Goal: Transaction & Acquisition: Purchase product/service

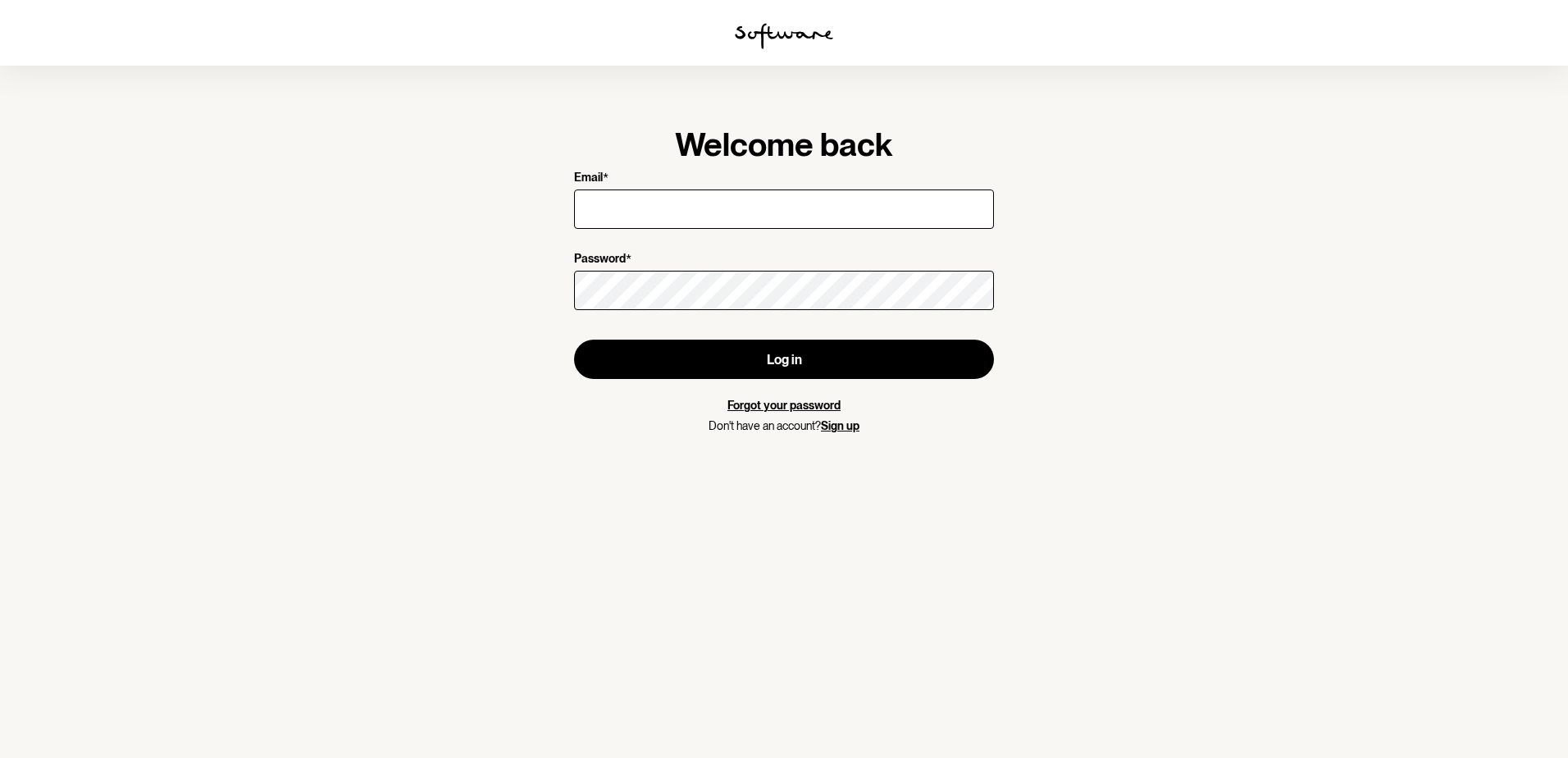
click at [622, 216] on input "Email *" at bounding box center [784, 210] width 420 height 40
click at [629, 211] on input "Email *" at bounding box center [784, 210] width 420 height 40
type input "[EMAIL_ADDRESS][DOMAIN_NAME]"
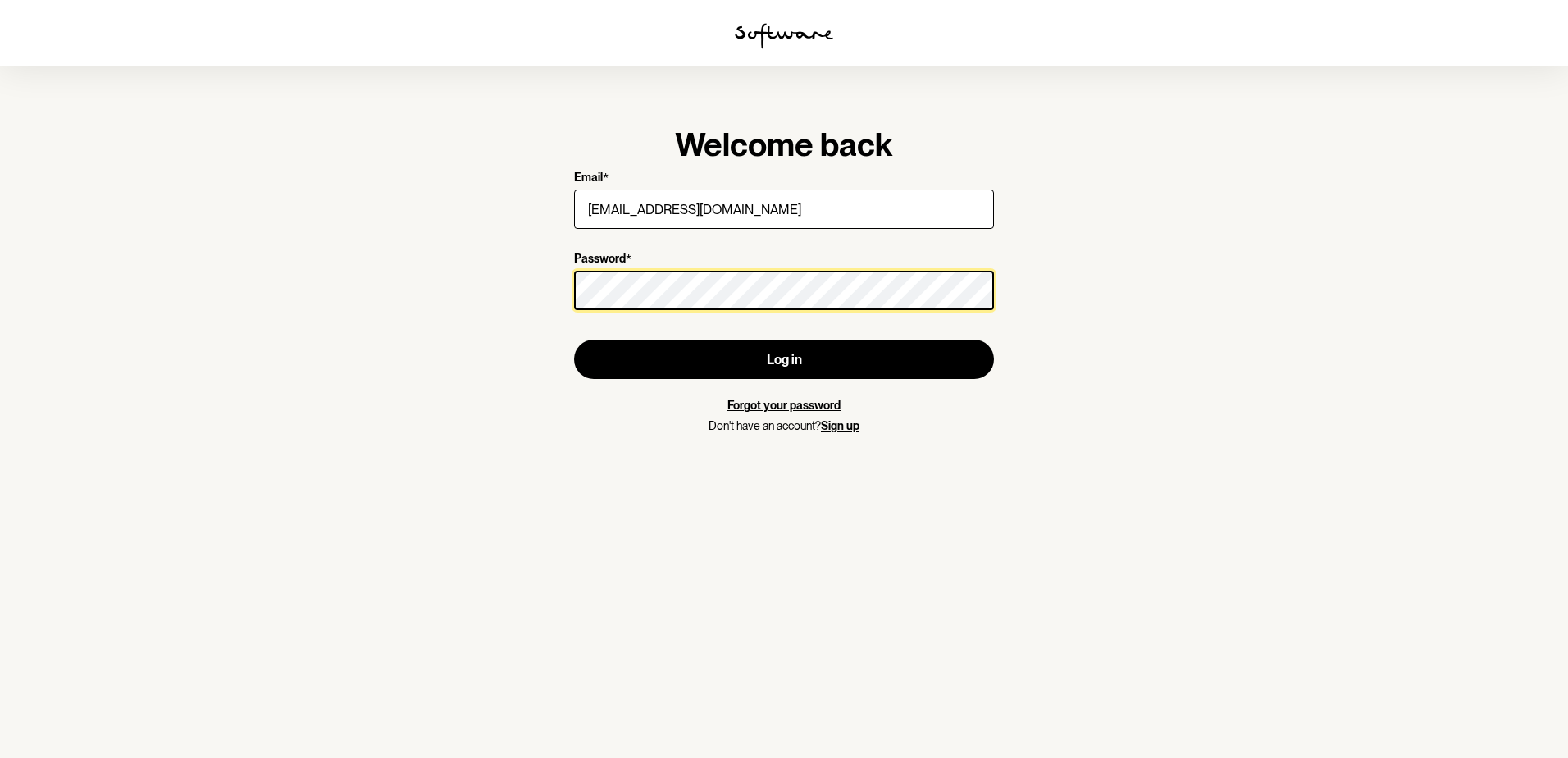
click at [574, 340] on button "Log in" at bounding box center [784, 360] width 420 height 40
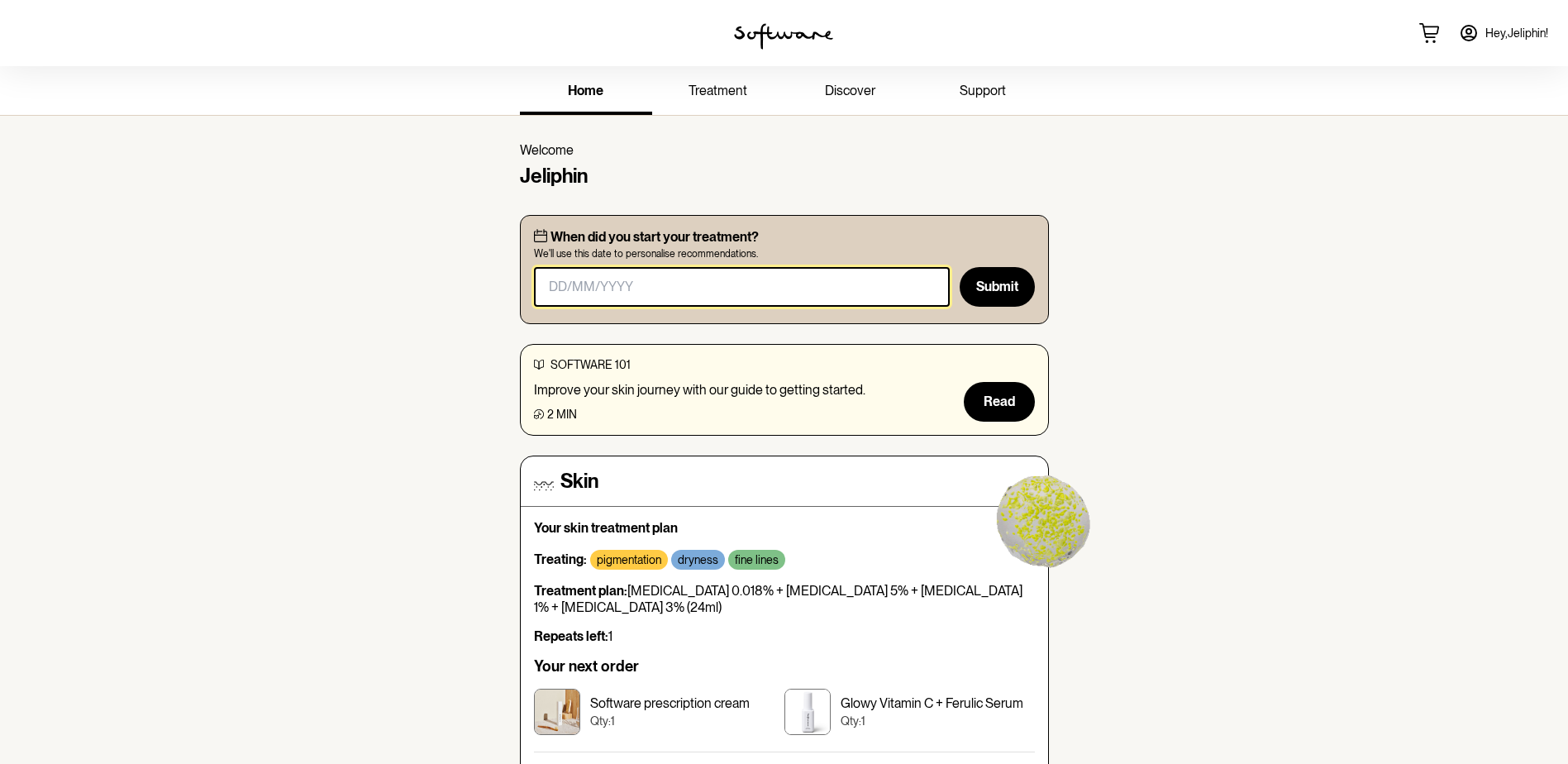
click at [838, 290] on input "masked-date" at bounding box center [742, 287] width 417 height 40
type input "[DATE]"
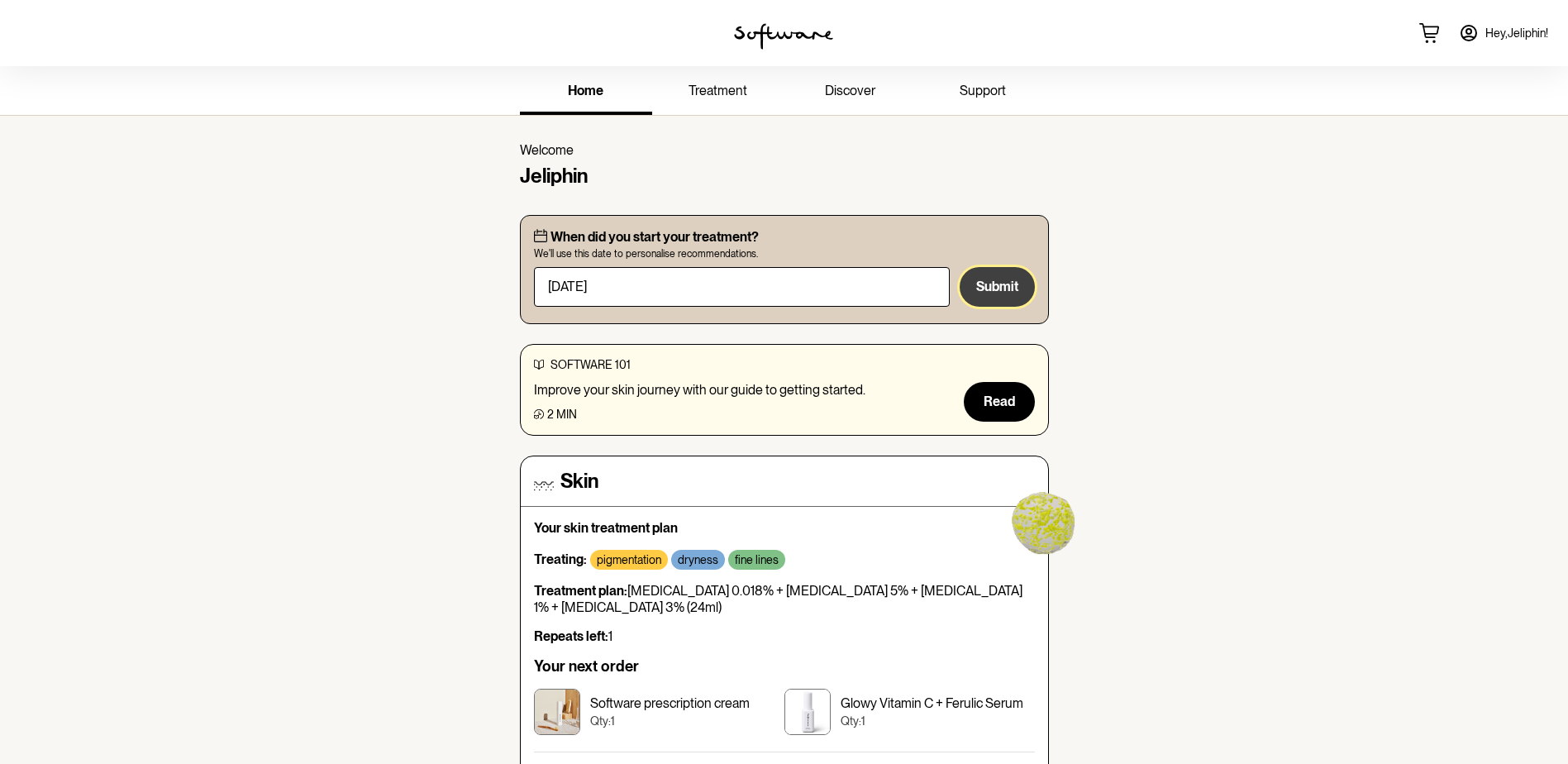
click at [977, 289] on span "Submit" at bounding box center [997, 286] width 42 height 16
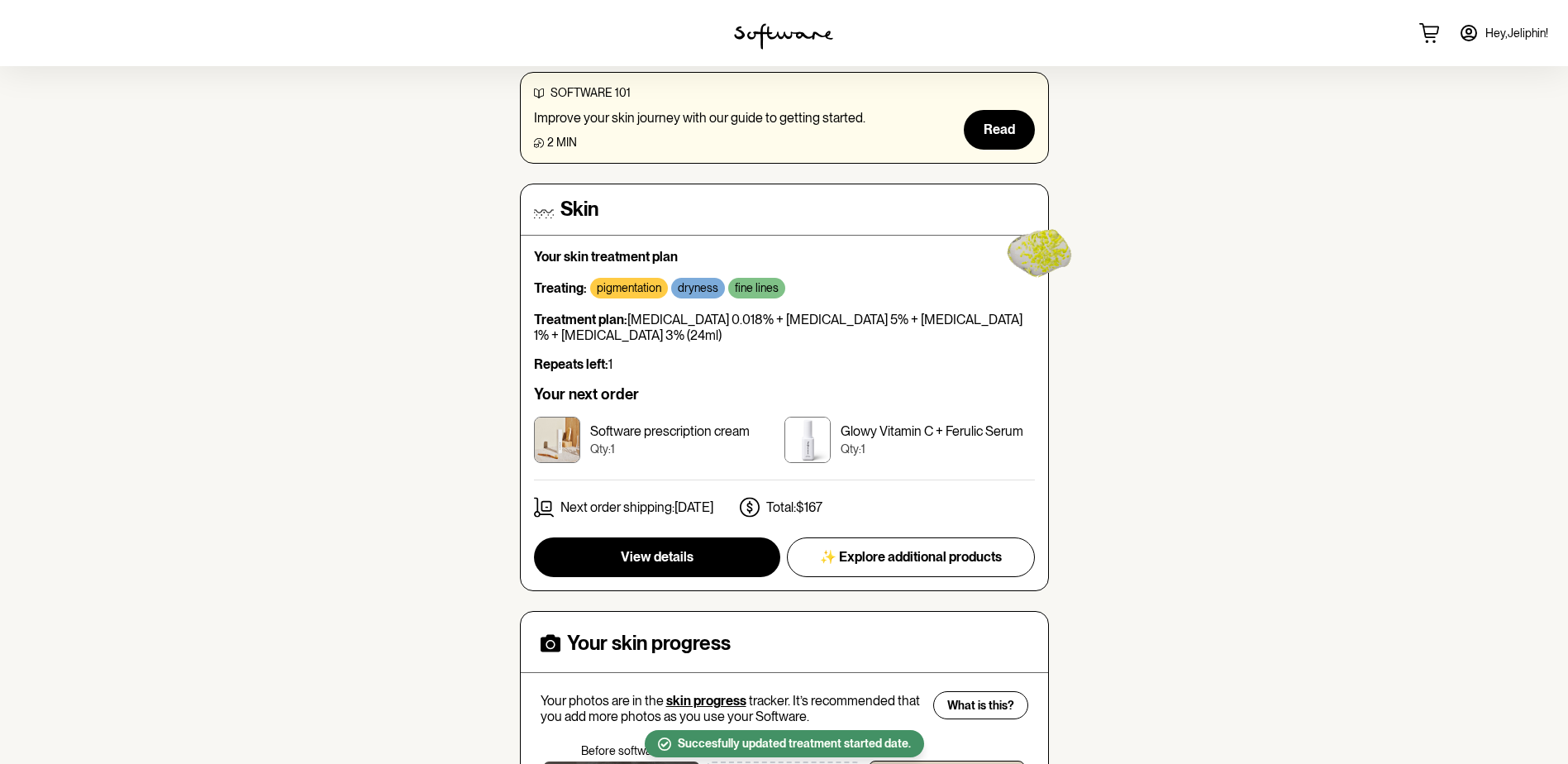
scroll to position [166, 0]
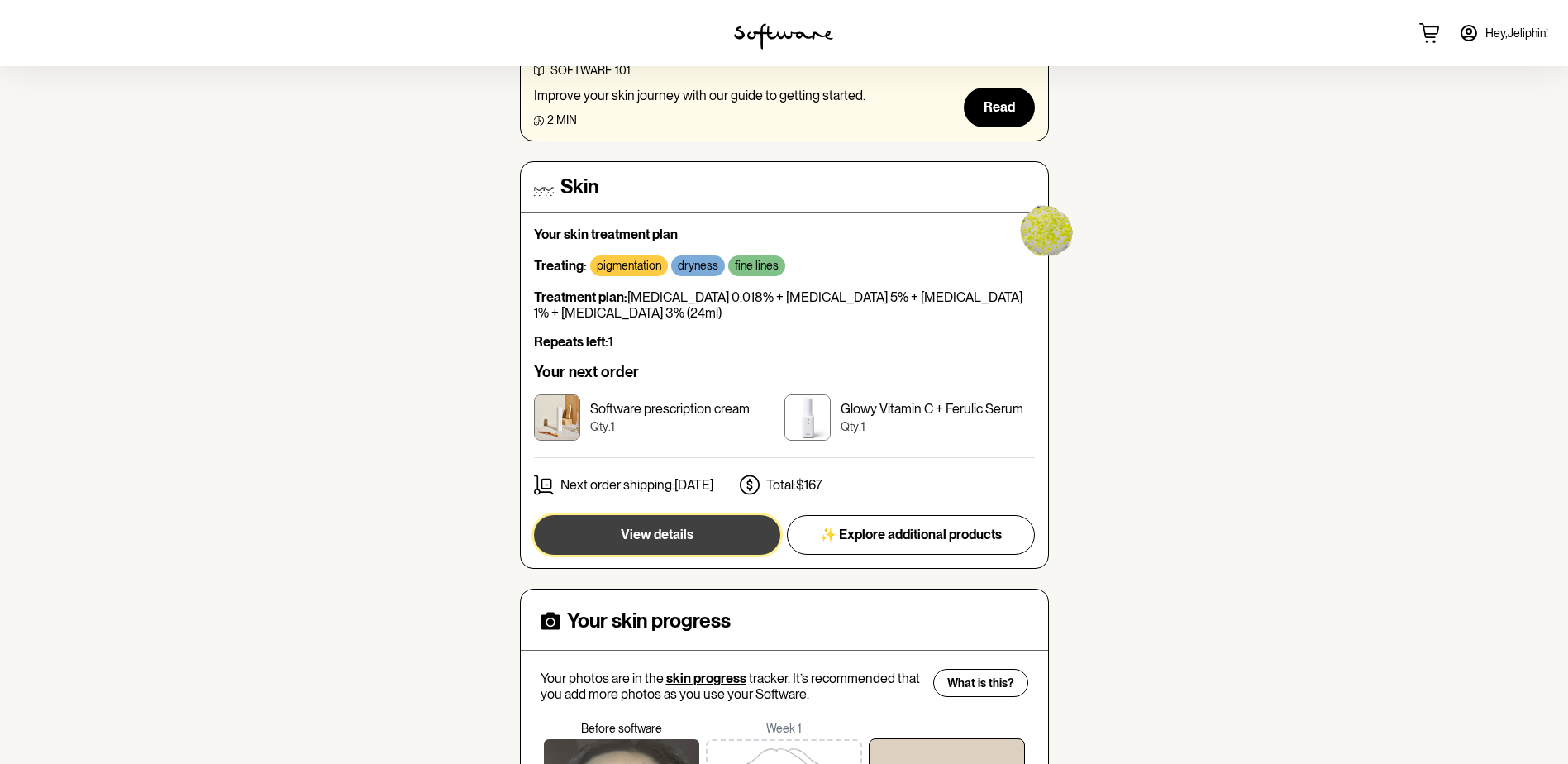
click at [716, 534] on button "View details" at bounding box center [657, 535] width 246 height 40
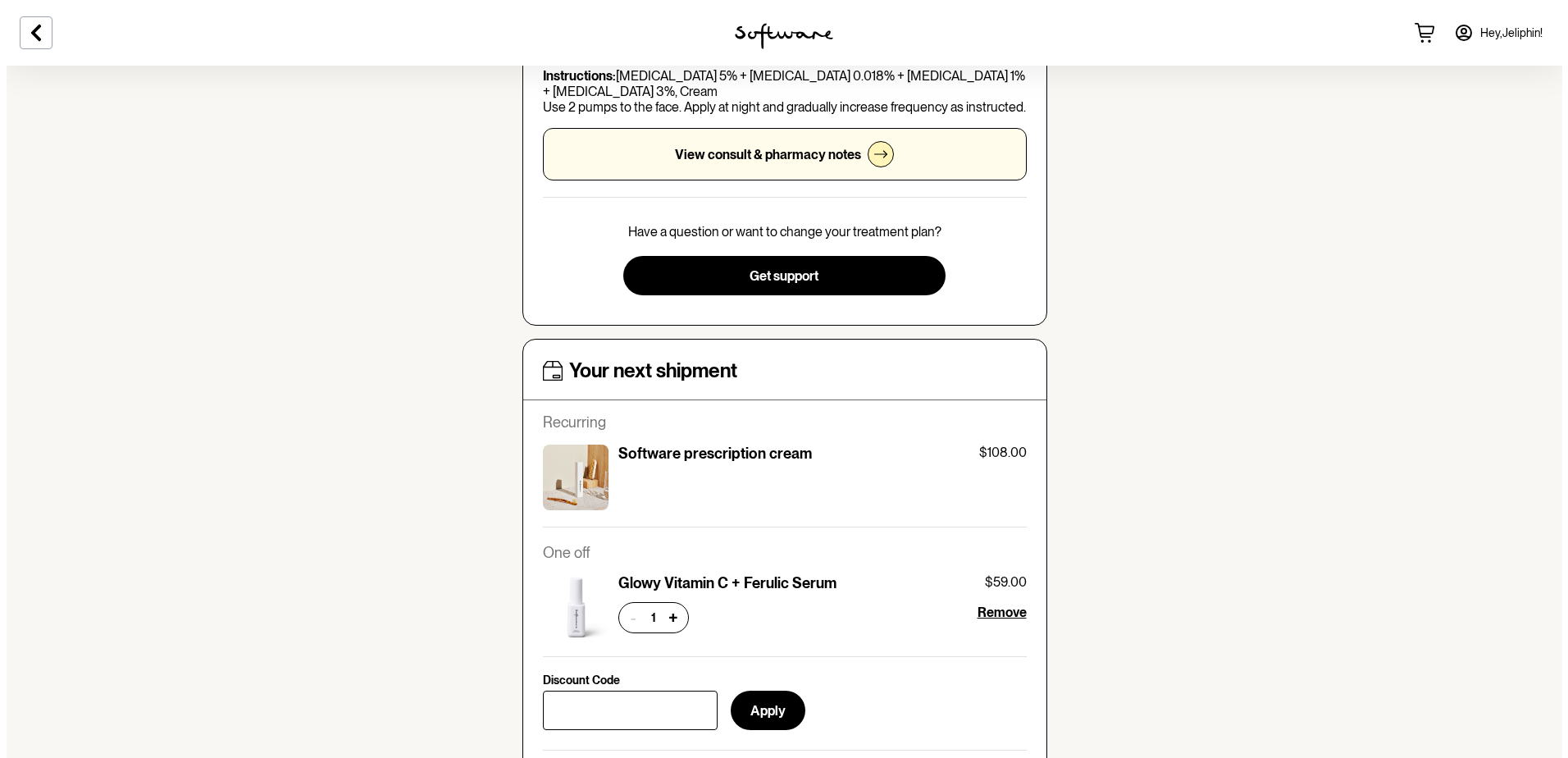
scroll to position [492, 0]
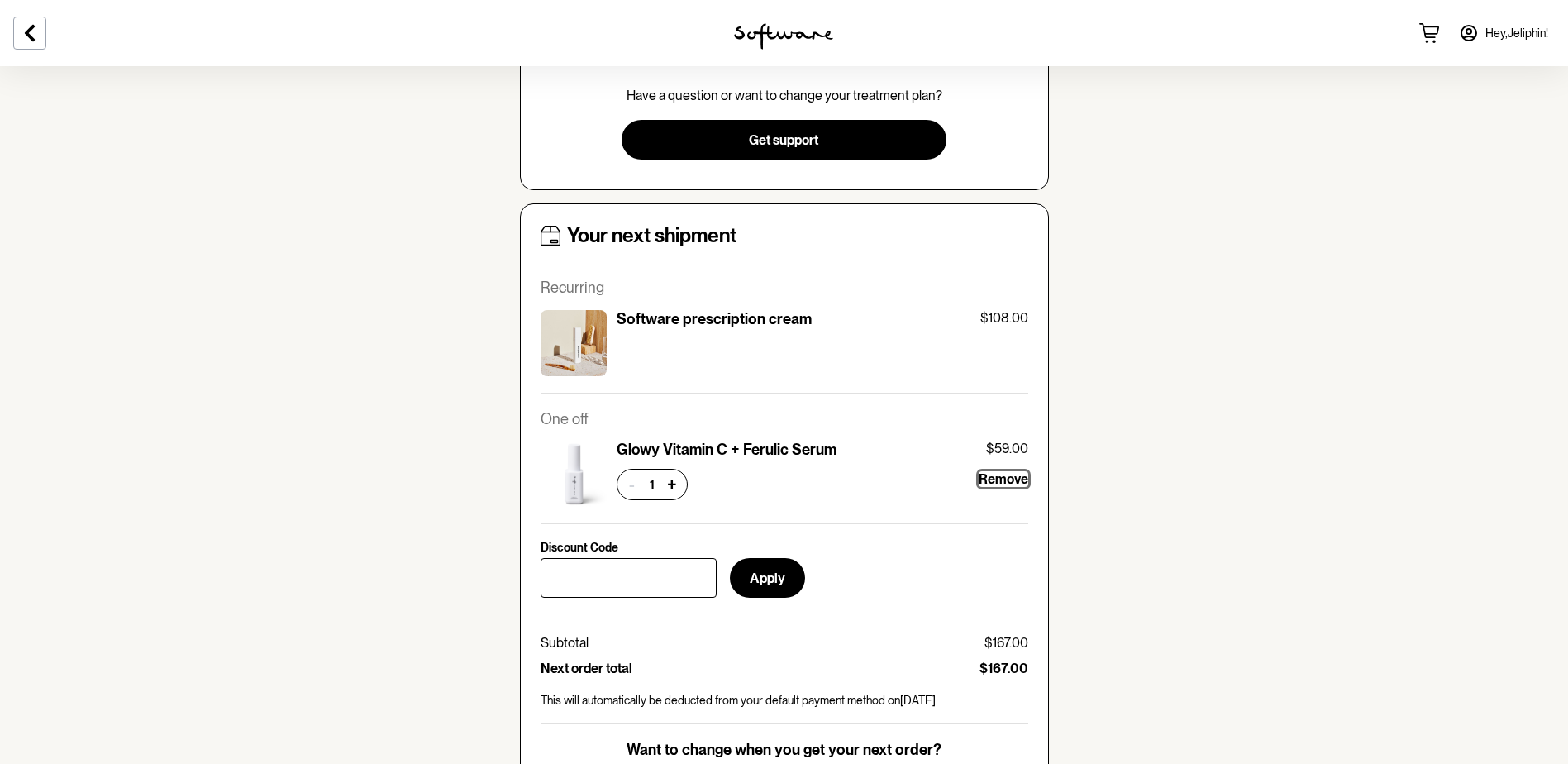
click at [1003, 480] on span "Remove" at bounding box center [1004, 479] width 49 height 16
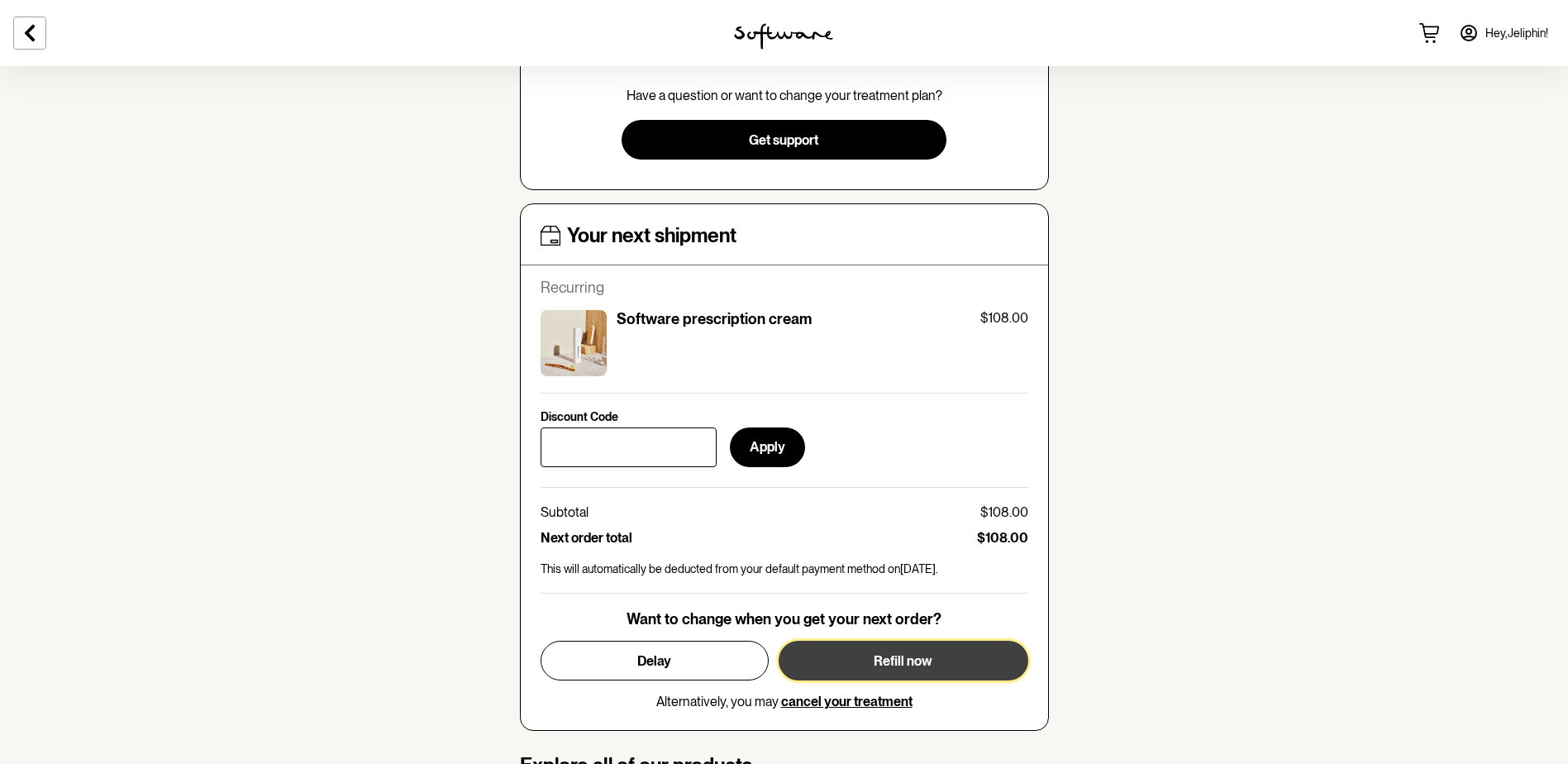
click at [919, 660] on span "Refill now" at bounding box center [903, 660] width 59 height 16
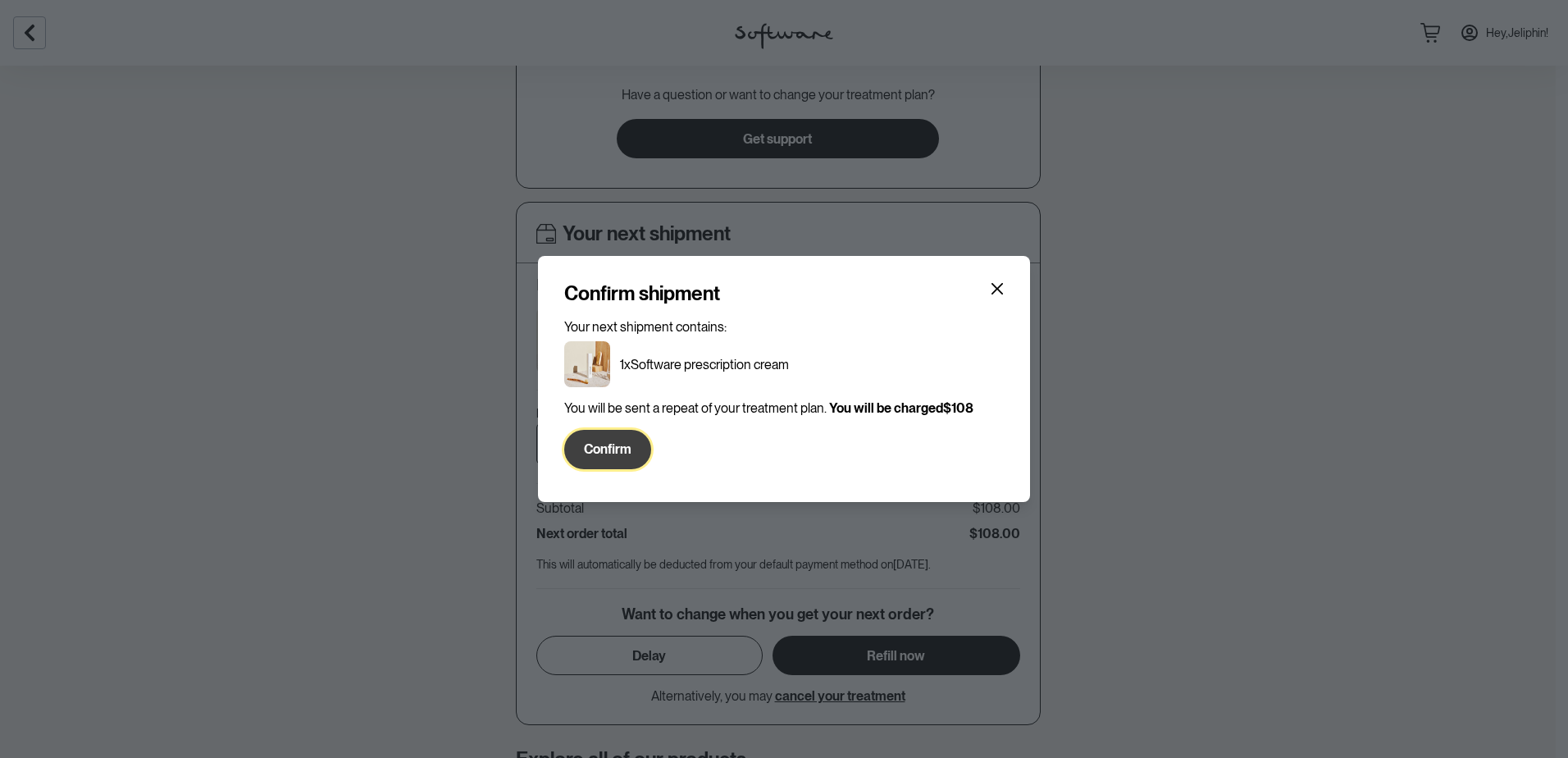
click at [619, 448] on span "Confirm" at bounding box center [608, 448] width 47 height 16
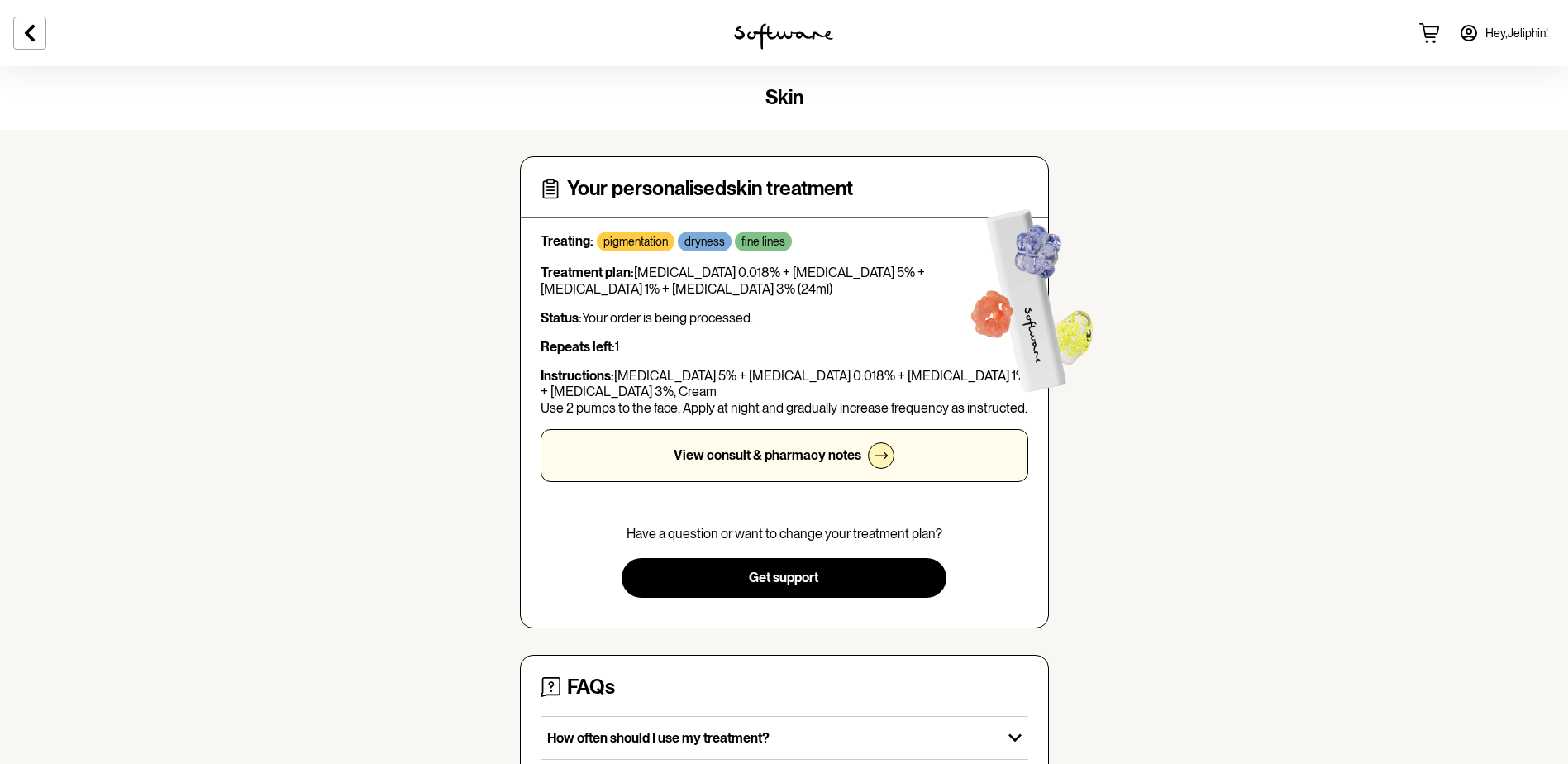
scroll to position [83, 0]
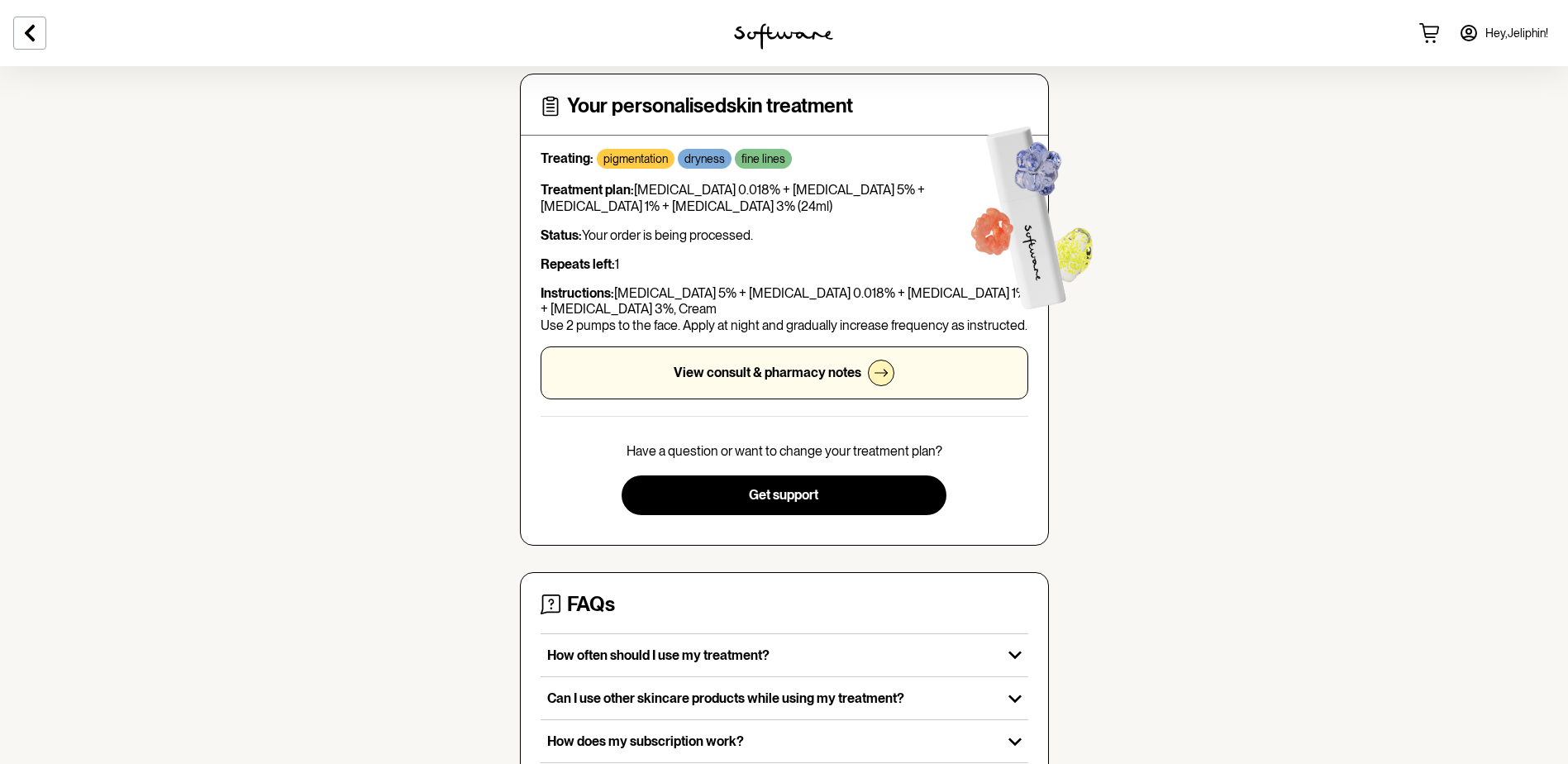
click at [792, 377] on p "View consult & pharmacy notes" at bounding box center [767, 372] width 187 height 16
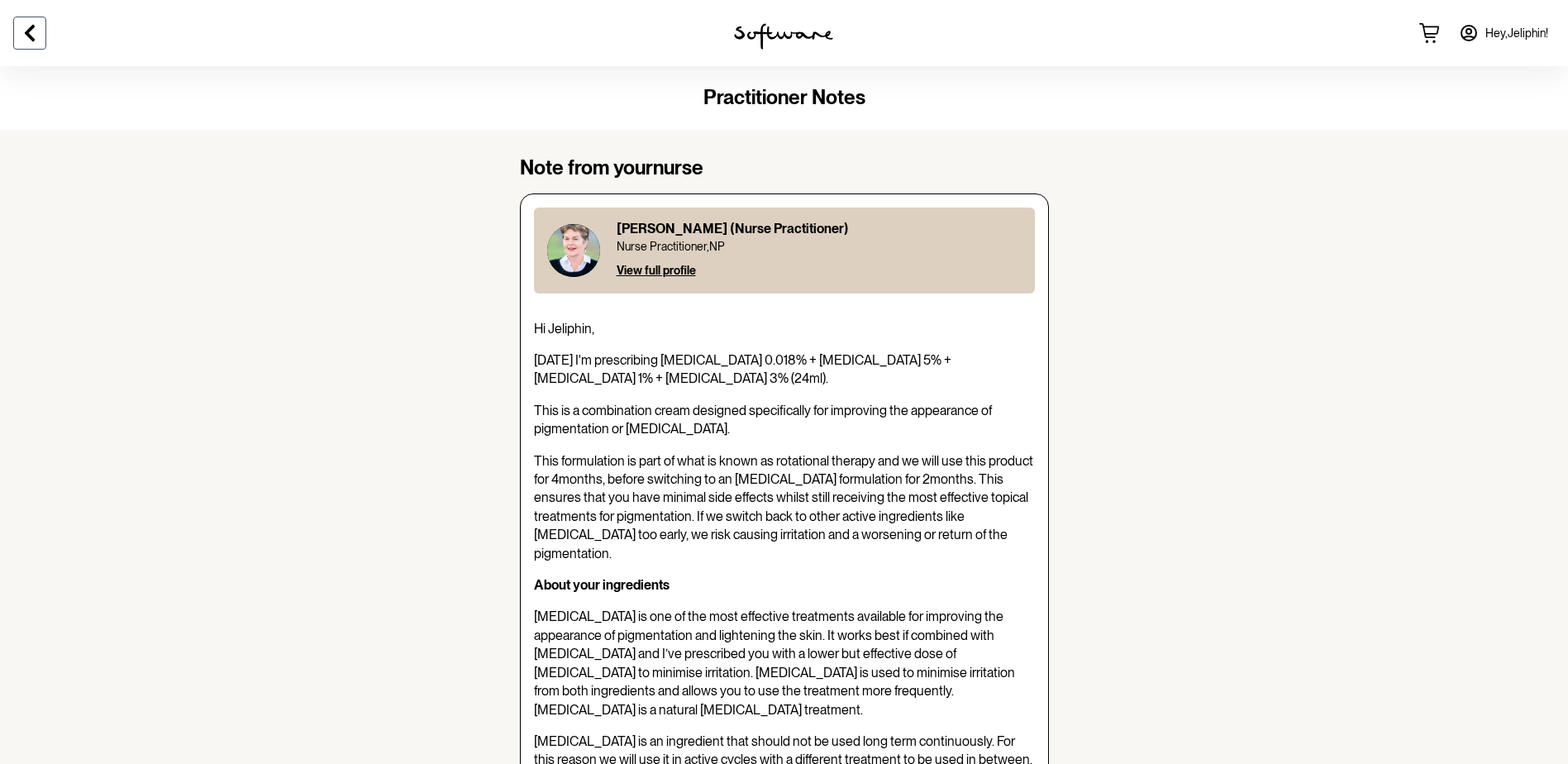
click at [31, 41] on icon at bounding box center [29, 32] width 20 height 20
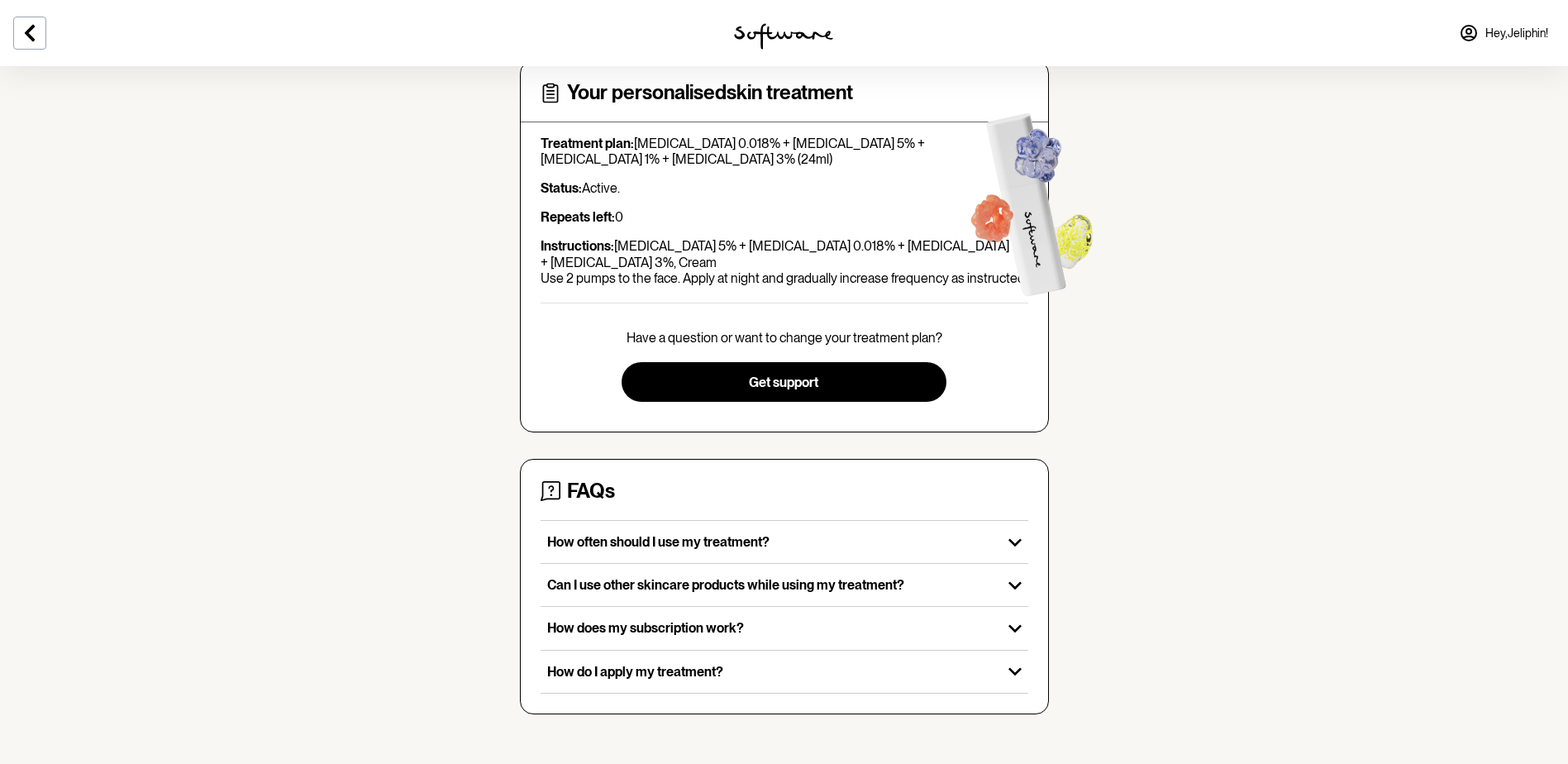
scroll to position [99, 0]
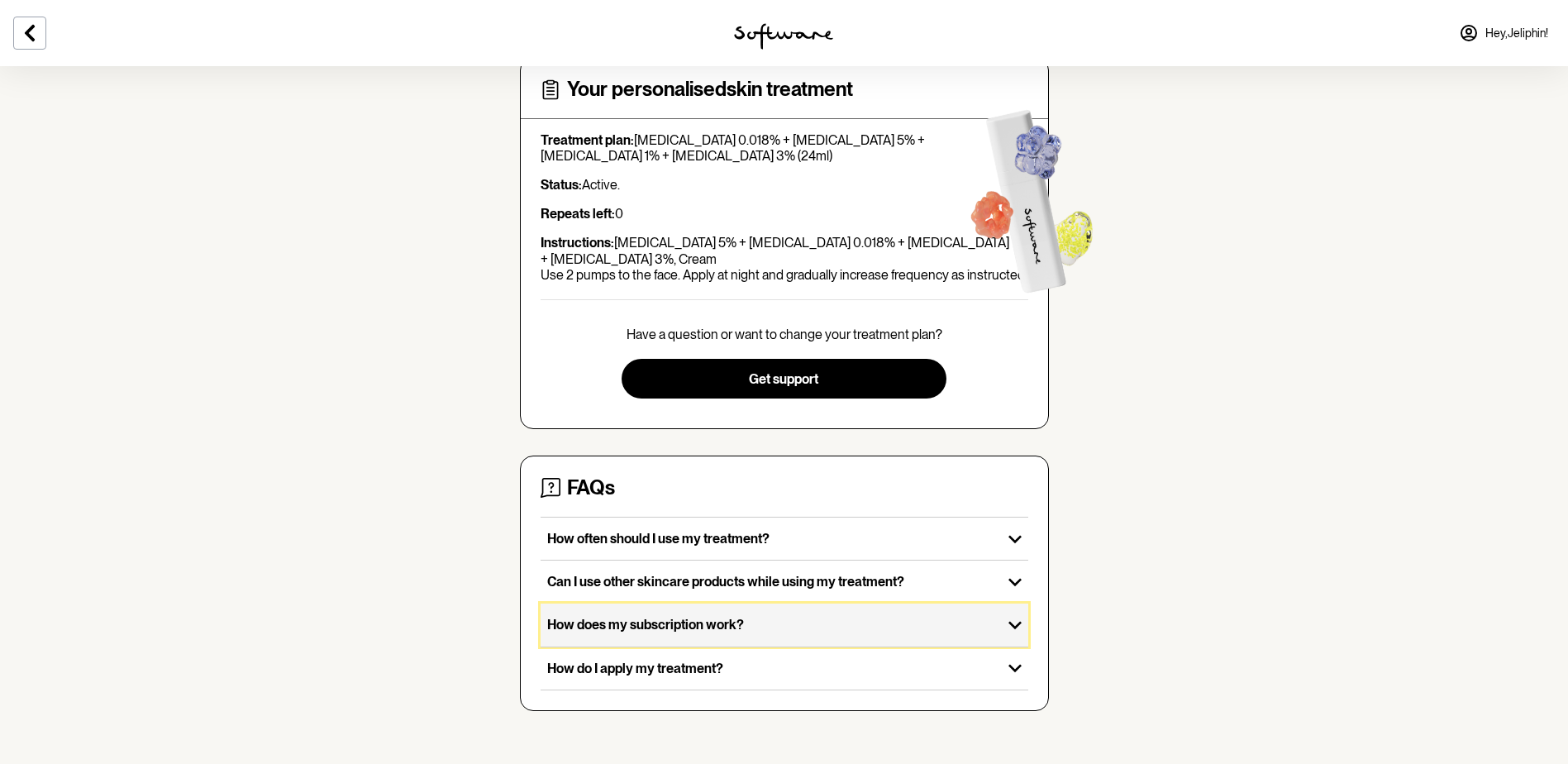
click at [568, 628] on p "How does my subscription work?" at bounding box center [771, 624] width 448 height 16
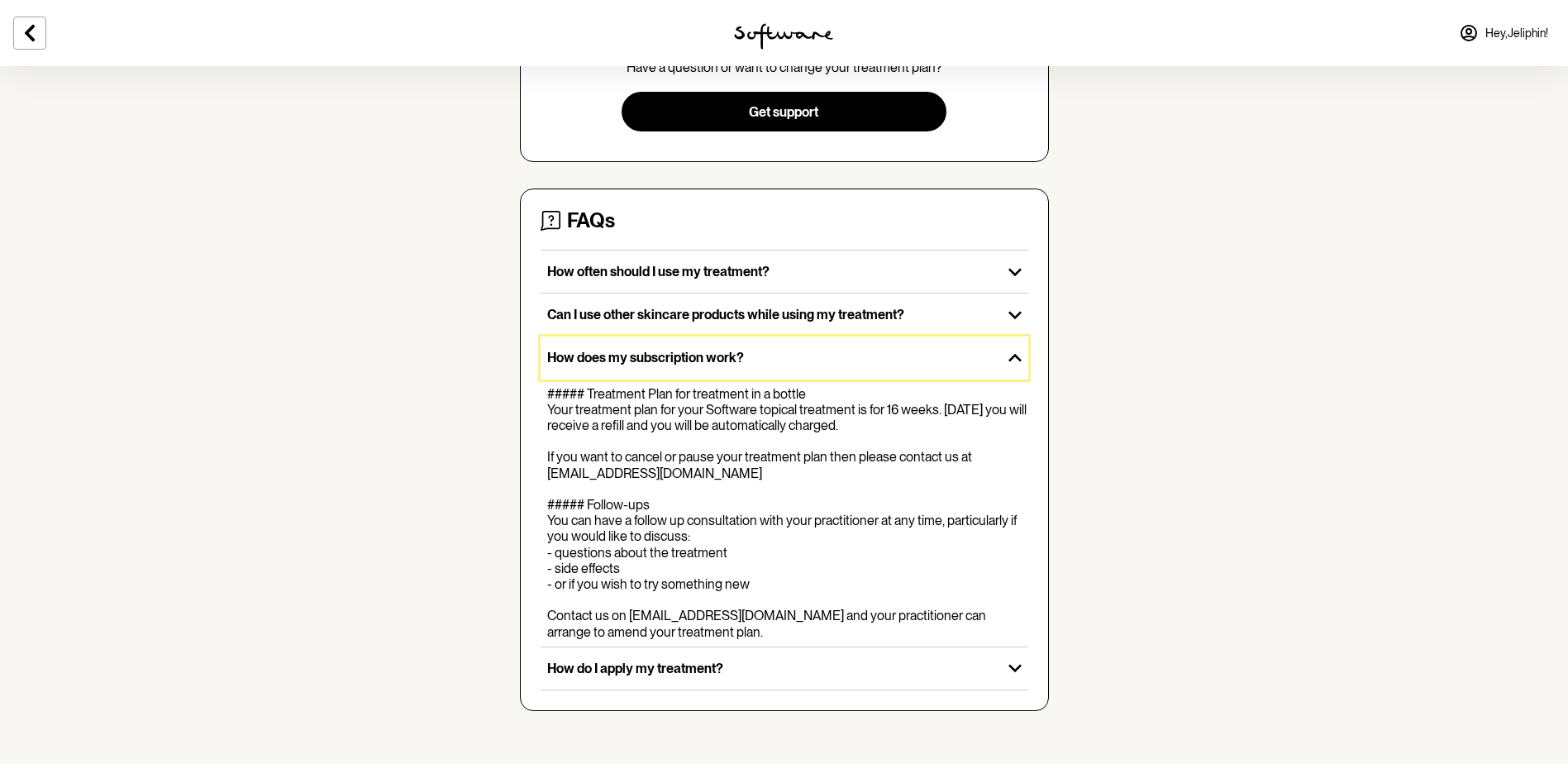
scroll to position [0, 0]
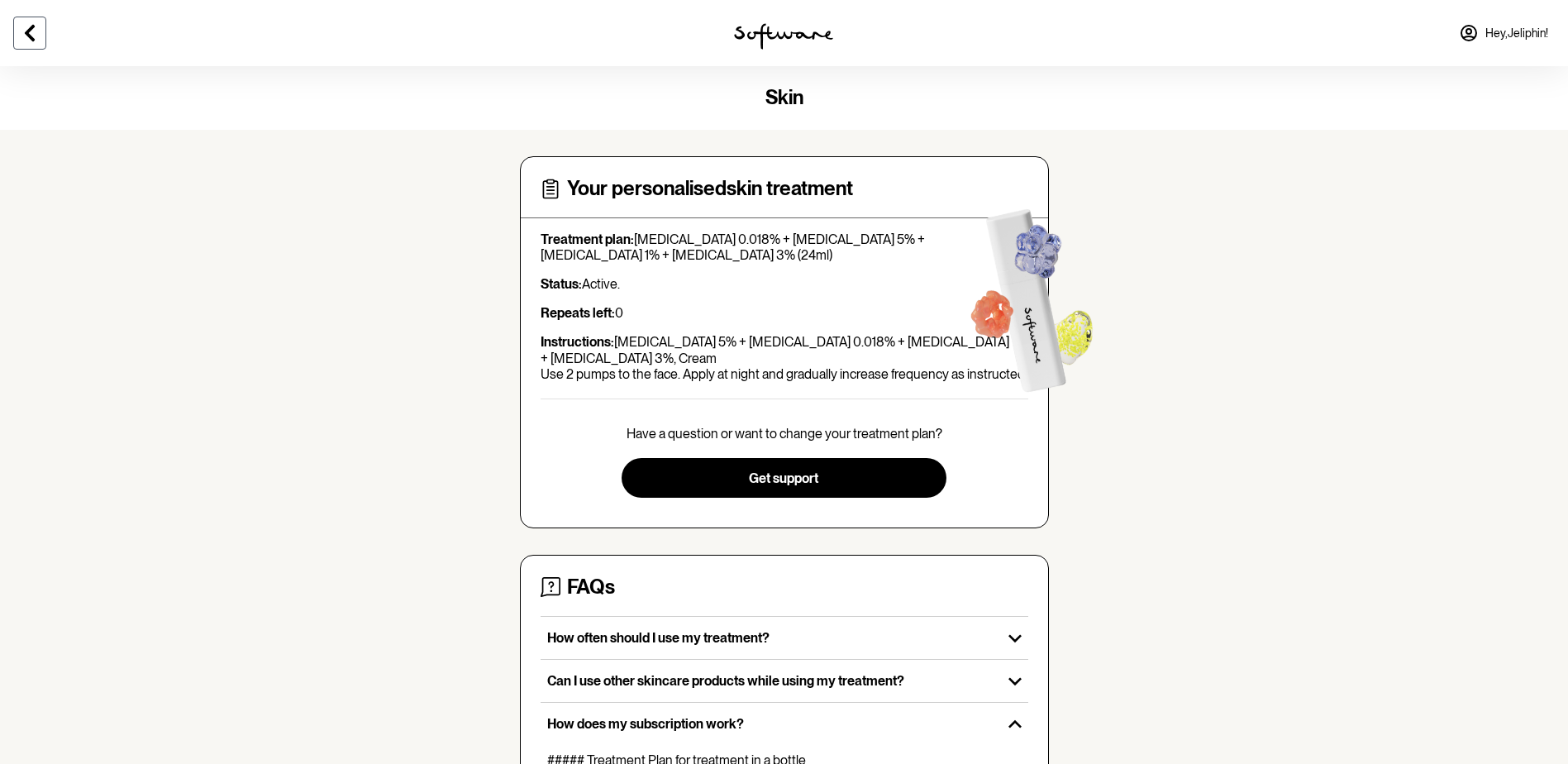
click at [32, 35] on icon at bounding box center [29, 32] width 20 height 20
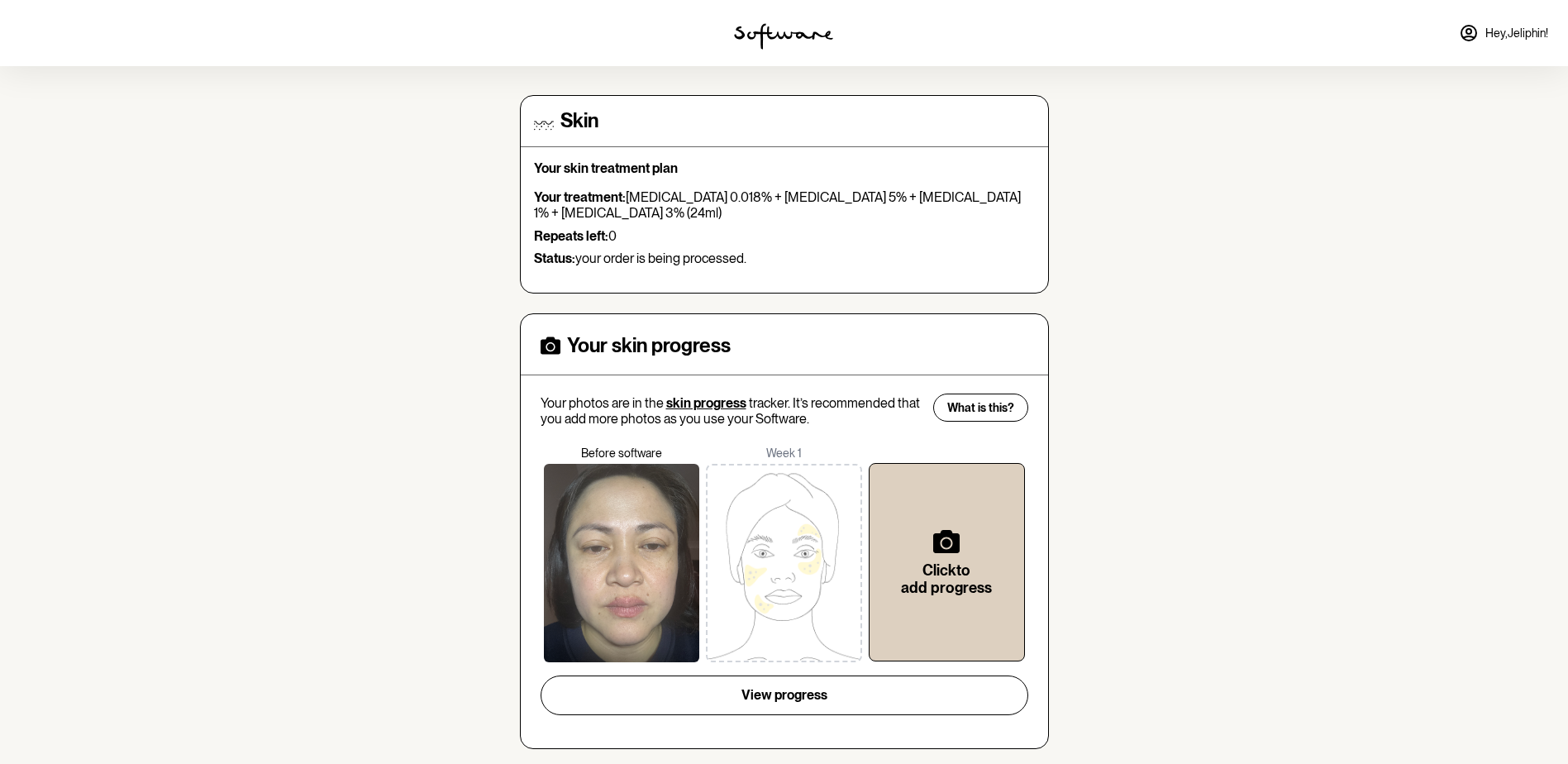
scroll to position [148, 0]
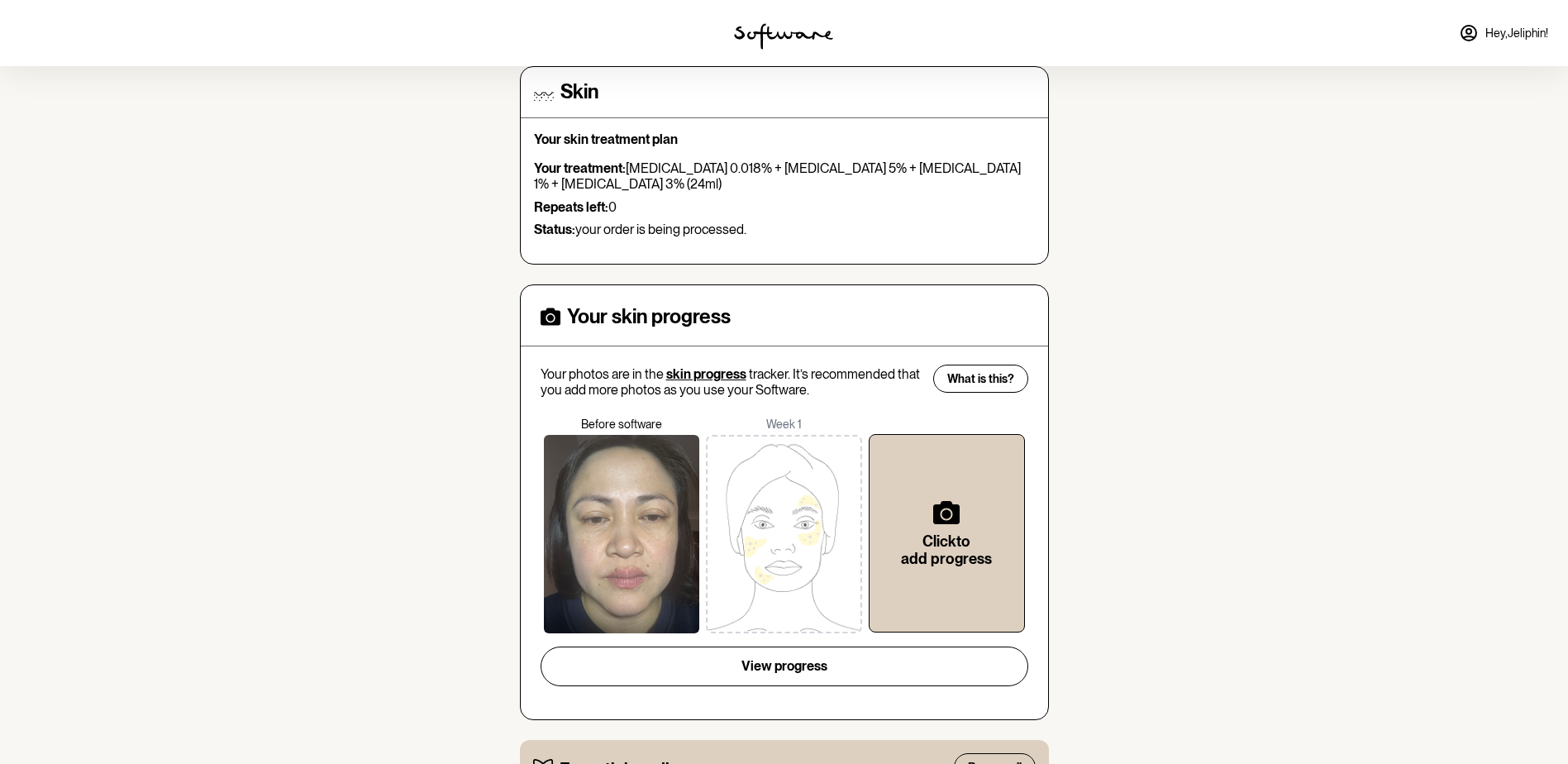
click at [619, 551] on div at bounding box center [622, 534] width 156 height 199
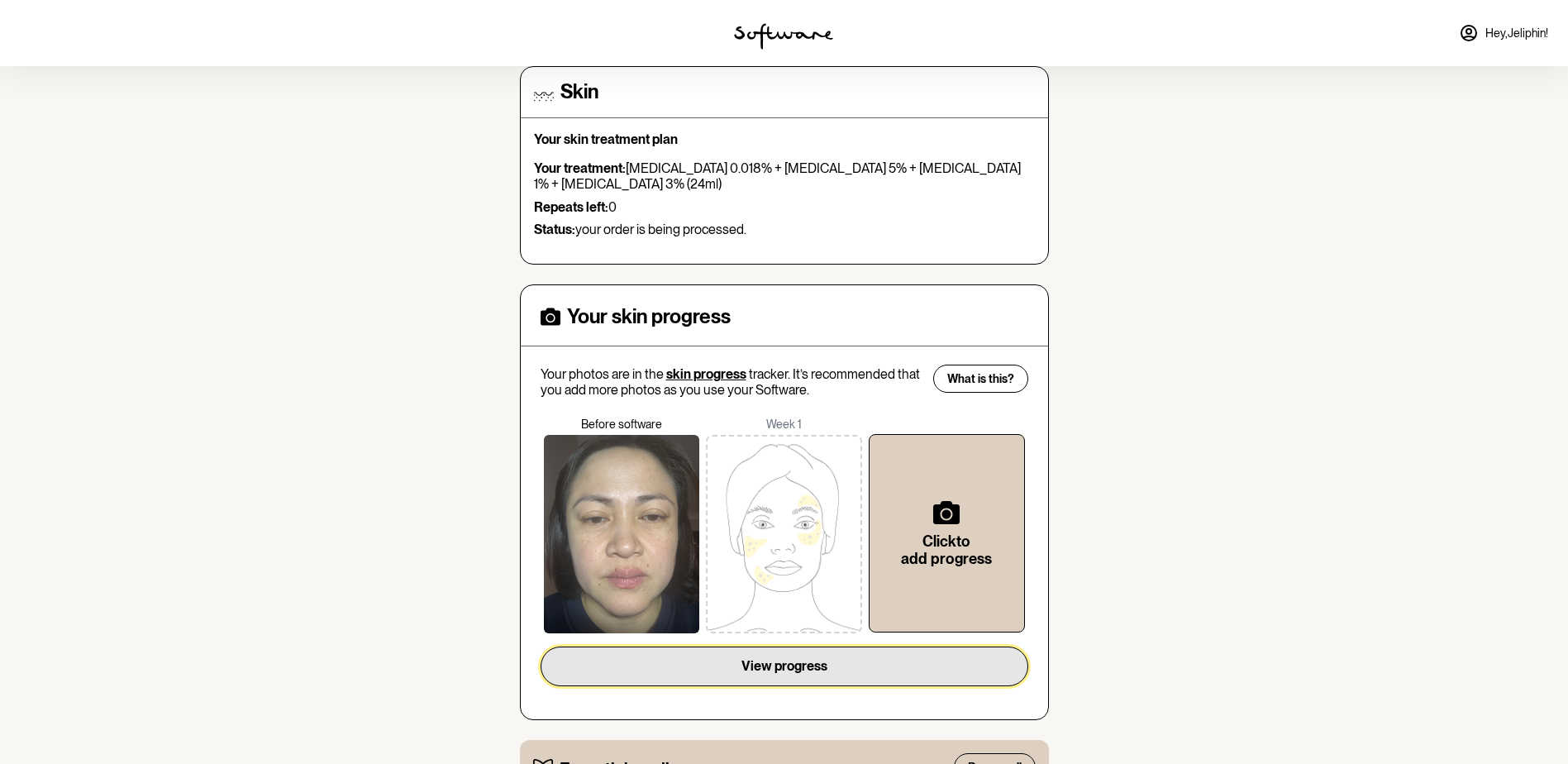
click at [711, 676] on button "View progress" at bounding box center [784, 666] width 488 height 40
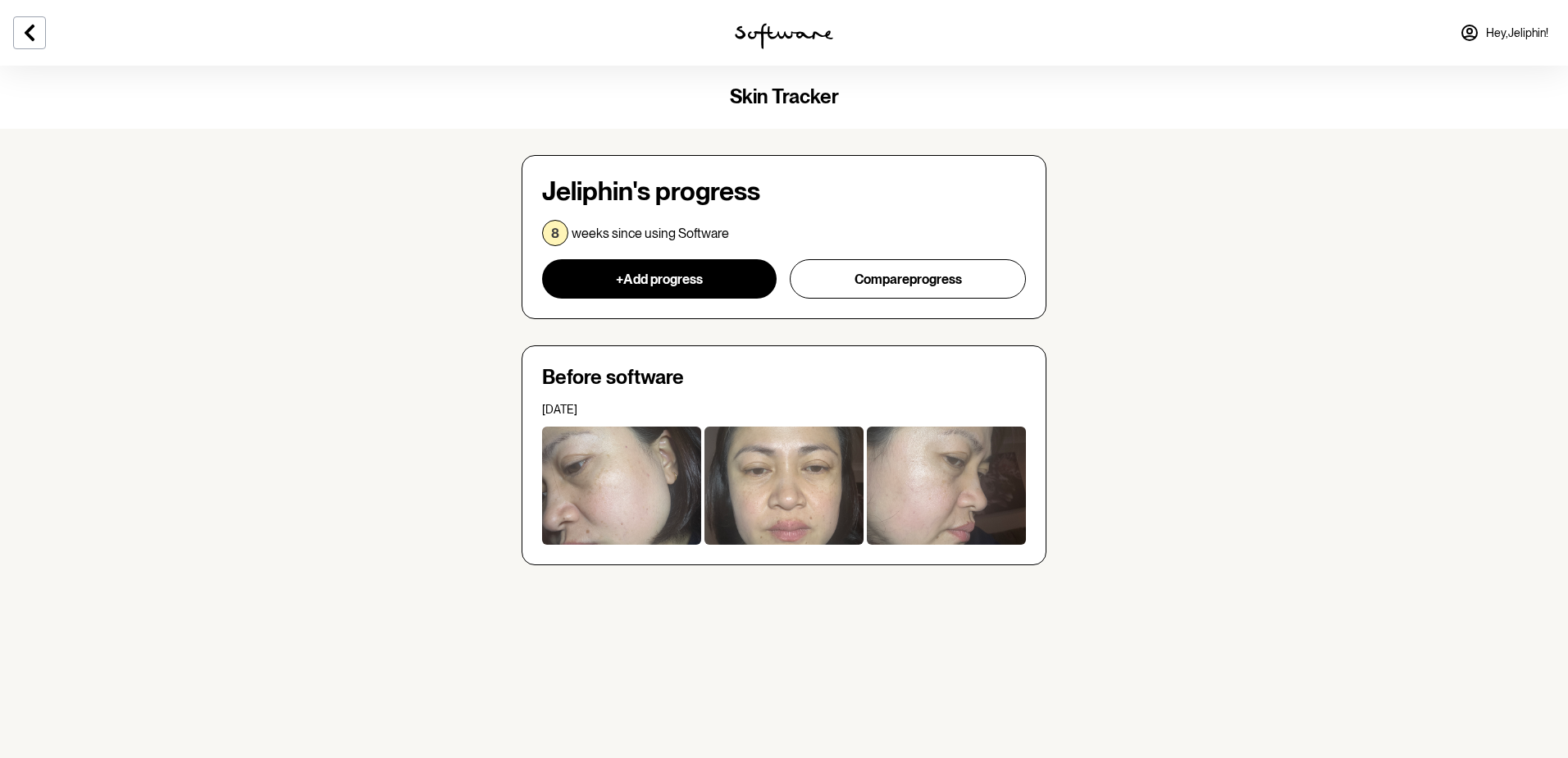
click at [615, 497] on div at bounding box center [621, 485] width 160 height 118
click at [25, 25] on icon at bounding box center [29, 32] width 20 height 20
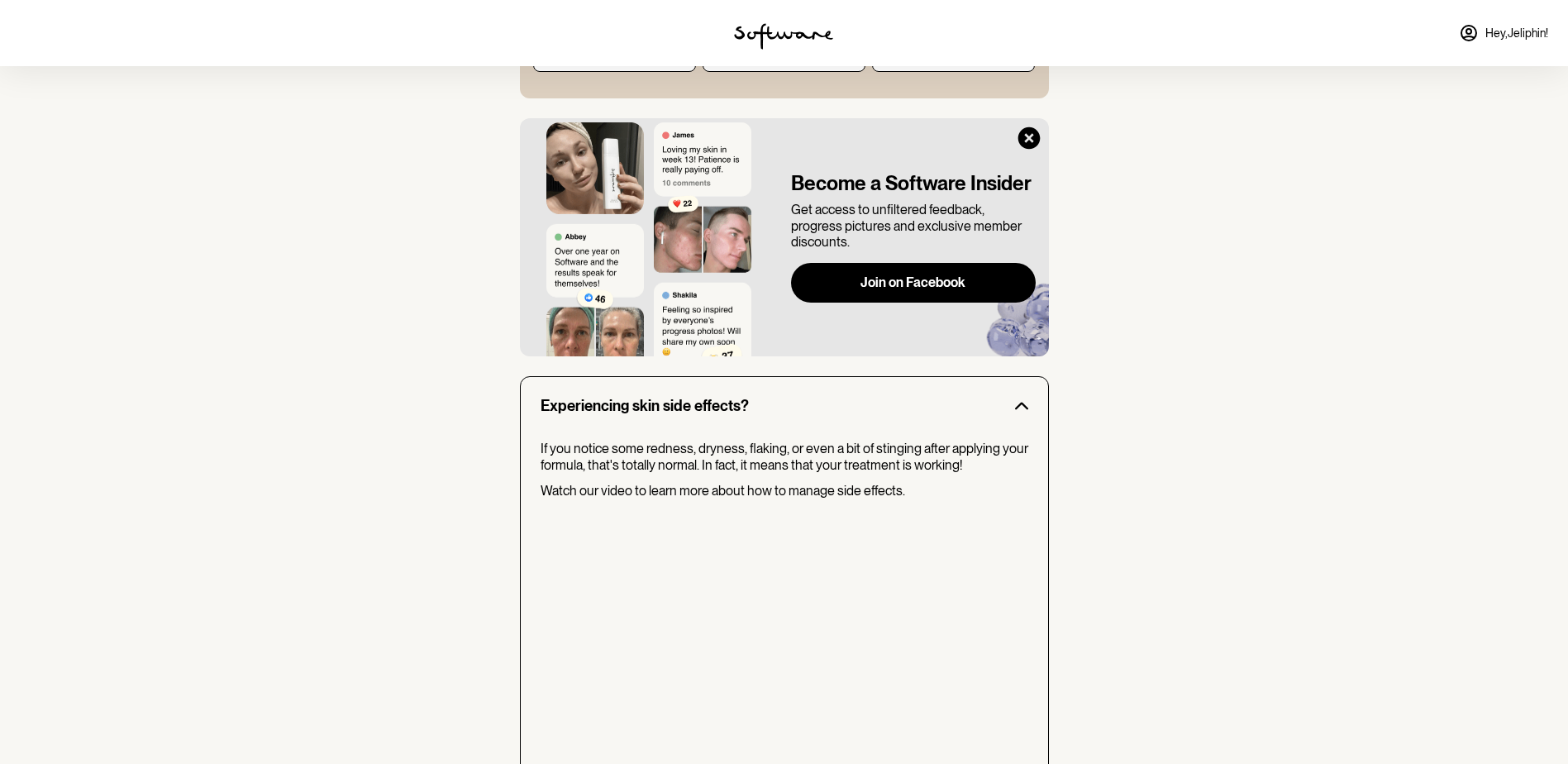
scroll to position [1100, 0]
